Goal: Information Seeking & Learning: Check status

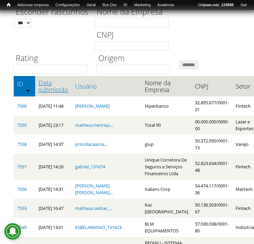
click at [48, 90] on link "Data submissão" at bounding box center [54, 86] width 30 height 14
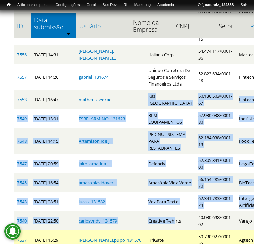
drag, startPoint x: 125, startPoint y: 243, endPoint x: 136, endPoint y: 243, distance: 11.3
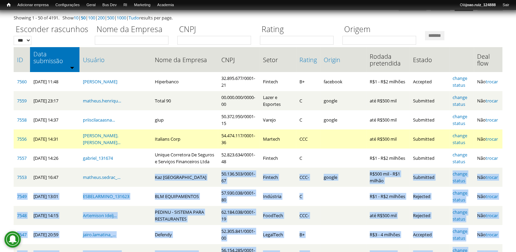
scroll to position [6, 0]
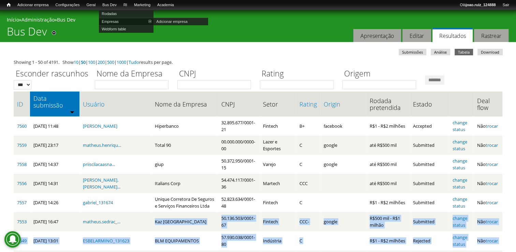
click at [116, 19] on link "Empresas" at bounding box center [126, 22] width 55 height 8
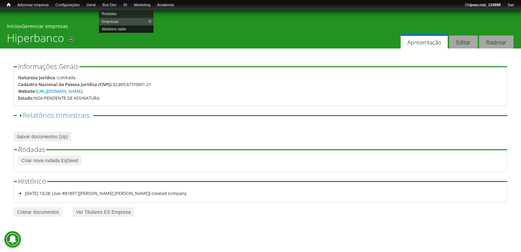
click at [116, 27] on link "Webform table" at bounding box center [126, 29] width 55 height 8
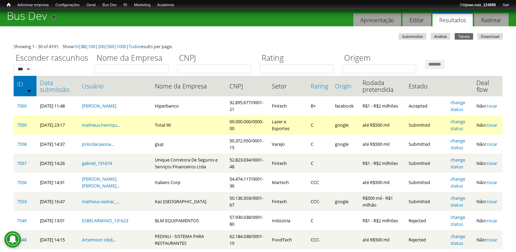
scroll to position [34, 0]
